Goal: Navigation & Orientation: Find specific page/section

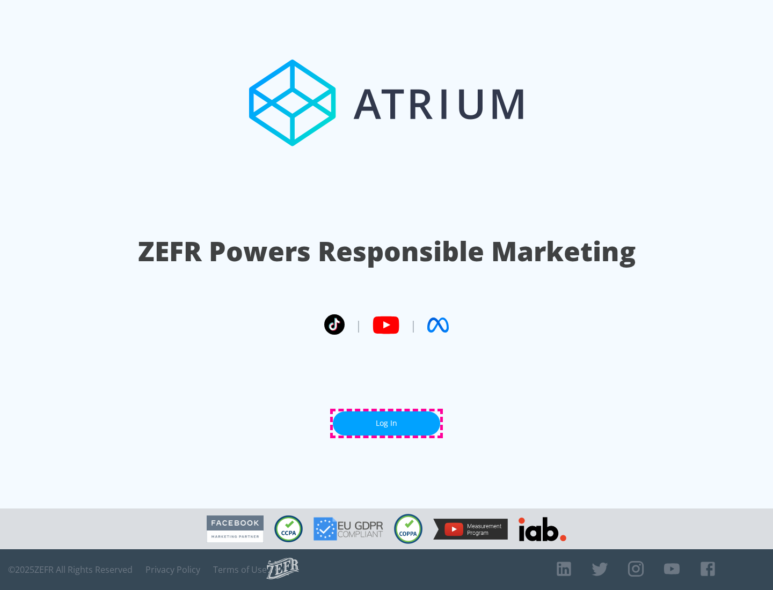
click at [386, 423] on link "Log In" at bounding box center [386, 424] width 107 height 24
